Goal: Information Seeking & Learning: Compare options

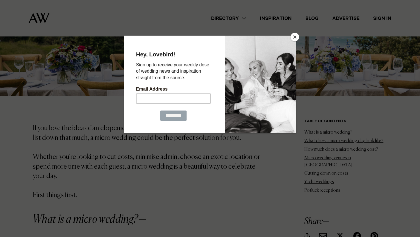
scroll to position [247, 0]
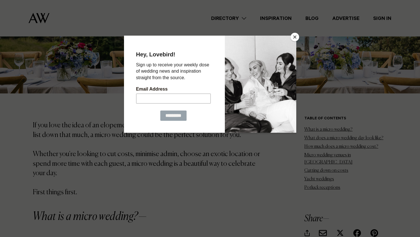
click at [294, 40] on button "Close" at bounding box center [294, 37] width 9 height 9
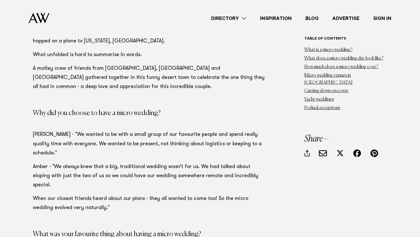
scroll to position [1027, 0]
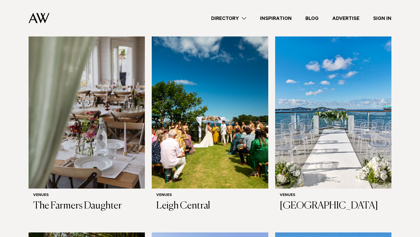
scroll to position [2471, 0]
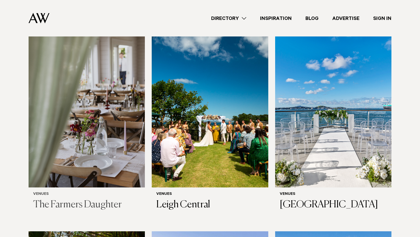
click at [67, 150] on img at bounding box center [87, 110] width 116 height 156
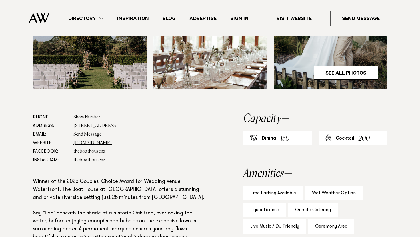
scroll to position [267, 0]
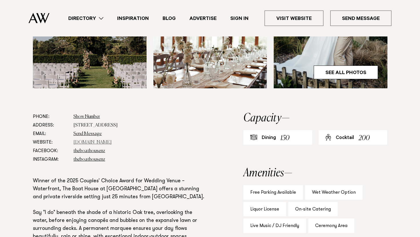
click at [93, 143] on link "www.theriverhead.co.nz" at bounding box center [92, 142] width 38 height 5
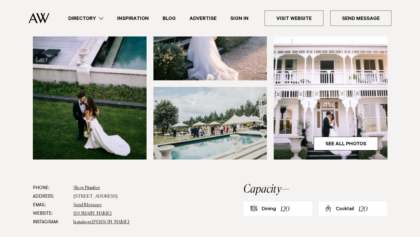
scroll to position [178, 0]
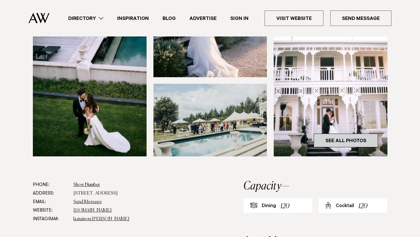
click at [353, 137] on link "See All Photos" at bounding box center [345, 141] width 64 height 14
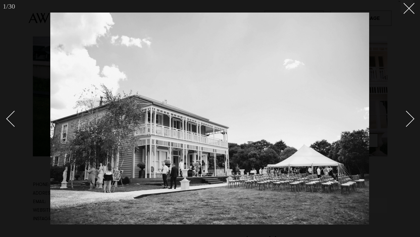
click at [411, 120] on div "Next slide" at bounding box center [406, 119] width 16 height 16
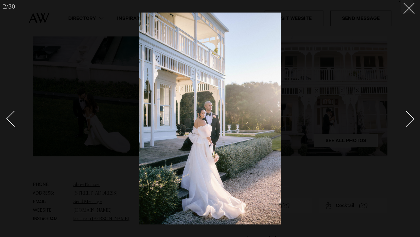
click at [411, 120] on div "Next slide" at bounding box center [406, 119] width 16 height 16
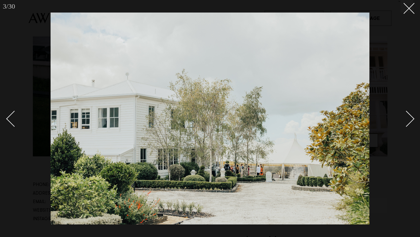
click at [411, 120] on div "Next slide" at bounding box center [406, 119] width 16 height 16
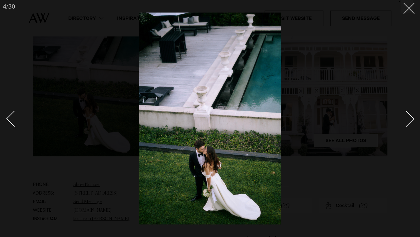
click at [411, 120] on div "Next slide" at bounding box center [406, 119] width 16 height 16
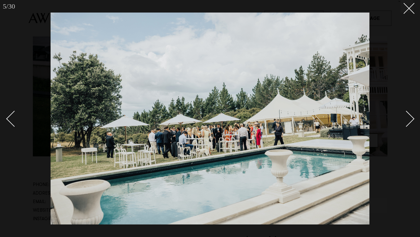
click at [411, 120] on div "Next slide" at bounding box center [406, 119] width 16 height 16
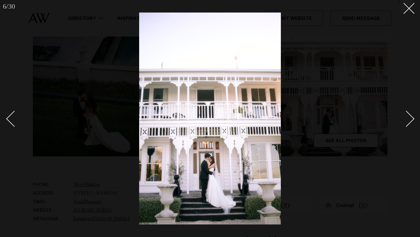
click at [411, 120] on div "Next slide" at bounding box center [406, 119] width 16 height 16
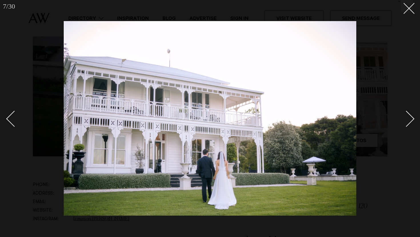
click at [411, 120] on div "Next slide" at bounding box center [406, 119] width 16 height 16
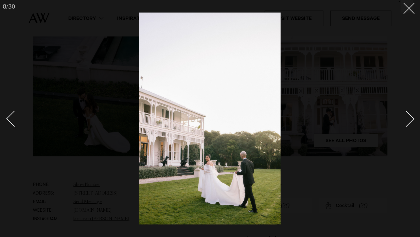
click at [411, 120] on div "Next slide" at bounding box center [406, 119] width 16 height 16
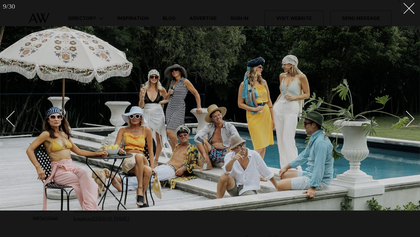
click at [411, 120] on div "Next slide" at bounding box center [406, 119] width 16 height 16
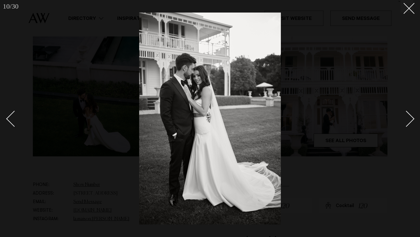
click at [411, 120] on div "Next slide" at bounding box center [406, 119] width 16 height 16
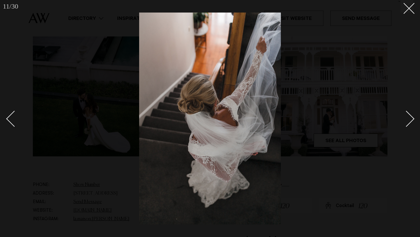
click at [411, 120] on div "Next slide" at bounding box center [406, 119] width 16 height 16
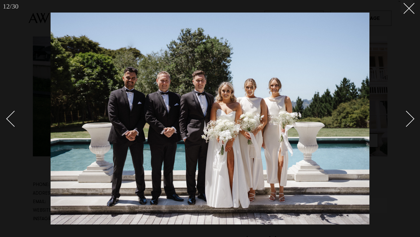
click at [411, 120] on div "Next slide" at bounding box center [406, 119] width 16 height 16
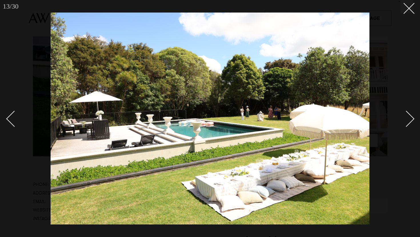
click at [411, 13] on div at bounding box center [210, 118] width 420 height 237
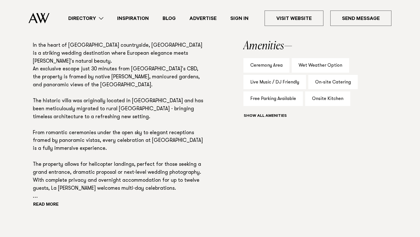
scroll to position [375, 0]
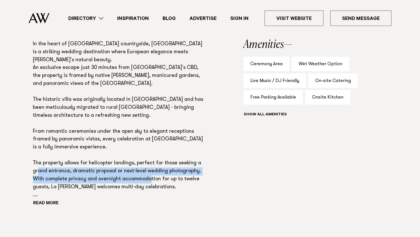
drag, startPoint x: 46, startPoint y: 171, endPoint x: 161, endPoint y: 176, distance: 115.4
click at [161, 176] on p "In the heart of Clevedon countryside, La Maison is a striking wedding destinati…" at bounding box center [120, 120] width 174 height 159
click at [41, 205] on button "Read more" at bounding box center [58, 204] width 51 height 9
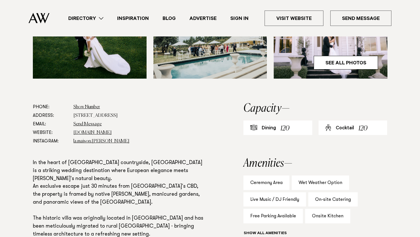
scroll to position [255, 0]
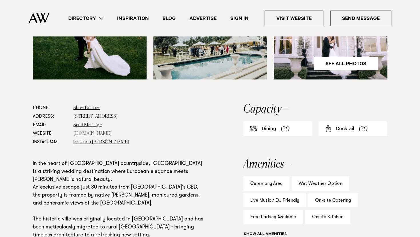
click at [97, 134] on link "www.lamaison.co.nz" at bounding box center [92, 134] width 38 height 5
click at [103, 134] on link "www.lamaison.co.nz" at bounding box center [92, 134] width 38 height 5
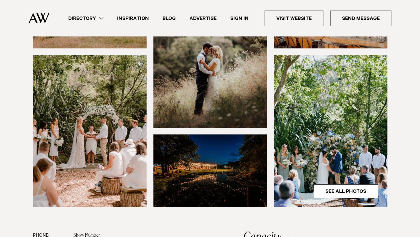
scroll to position [126, 0]
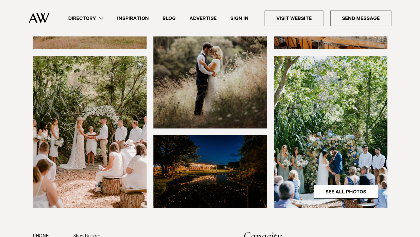
click at [196, 194] on img at bounding box center [210, 171] width 114 height 73
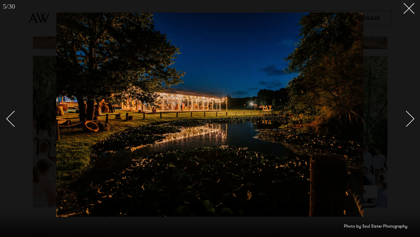
click at [406, 13] on div at bounding box center [210, 118] width 420 height 237
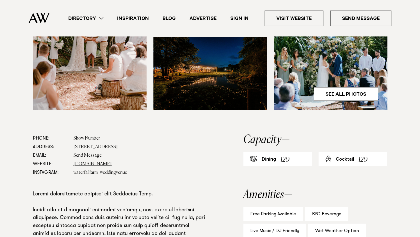
scroll to position [225, 0]
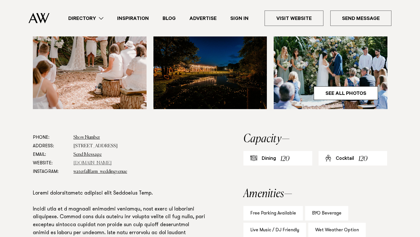
click at [88, 163] on link "[DOMAIN_NAME]" at bounding box center [92, 163] width 38 height 5
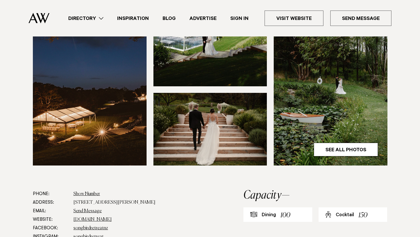
scroll to position [189, 0]
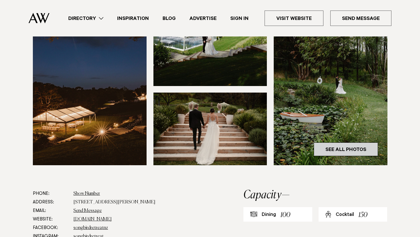
click at [338, 153] on link "See All Photos" at bounding box center [345, 150] width 64 height 14
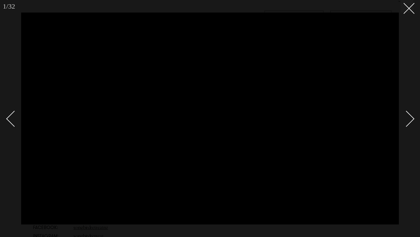
click at [408, 123] on div "Next slide" at bounding box center [406, 119] width 16 height 16
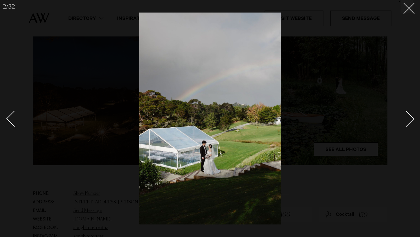
click at [407, 123] on div "Next slide" at bounding box center [406, 119] width 16 height 16
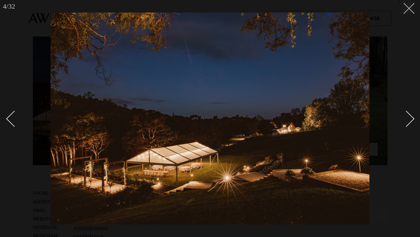
click at [410, 10] on line at bounding box center [408, 8] width 11 height 11
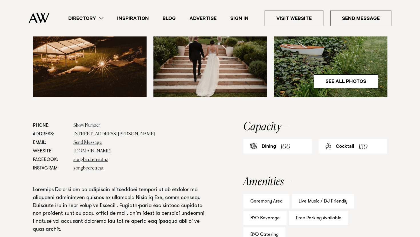
scroll to position [258, 0]
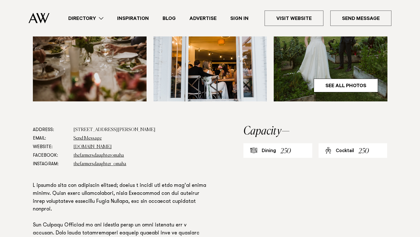
scroll to position [233, 0]
click at [93, 148] on link "[DOMAIN_NAME]" at bounding box center [92, 147] width 38 height 5
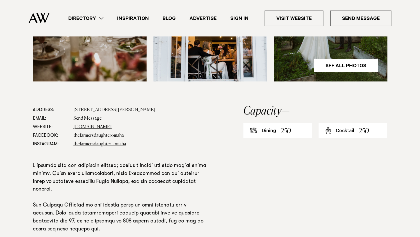
scroll to position [253, 0]
